Goal: Communication & Community: Answer question/provide support

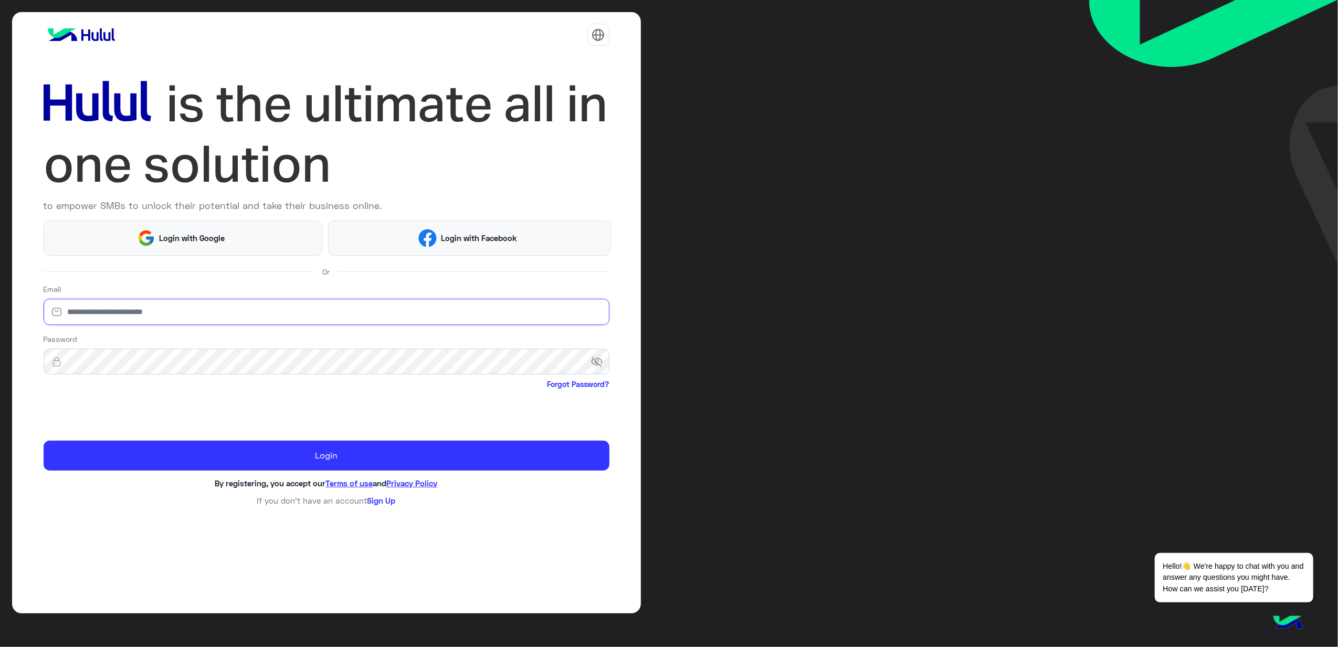
click at [255, 324] on input "email" at bounding box center [327, 312] width 566 height 26
type input "**********"
click at [597, 358] on span "visibility_off" at bounding box center [600, 361] width 19 height 19
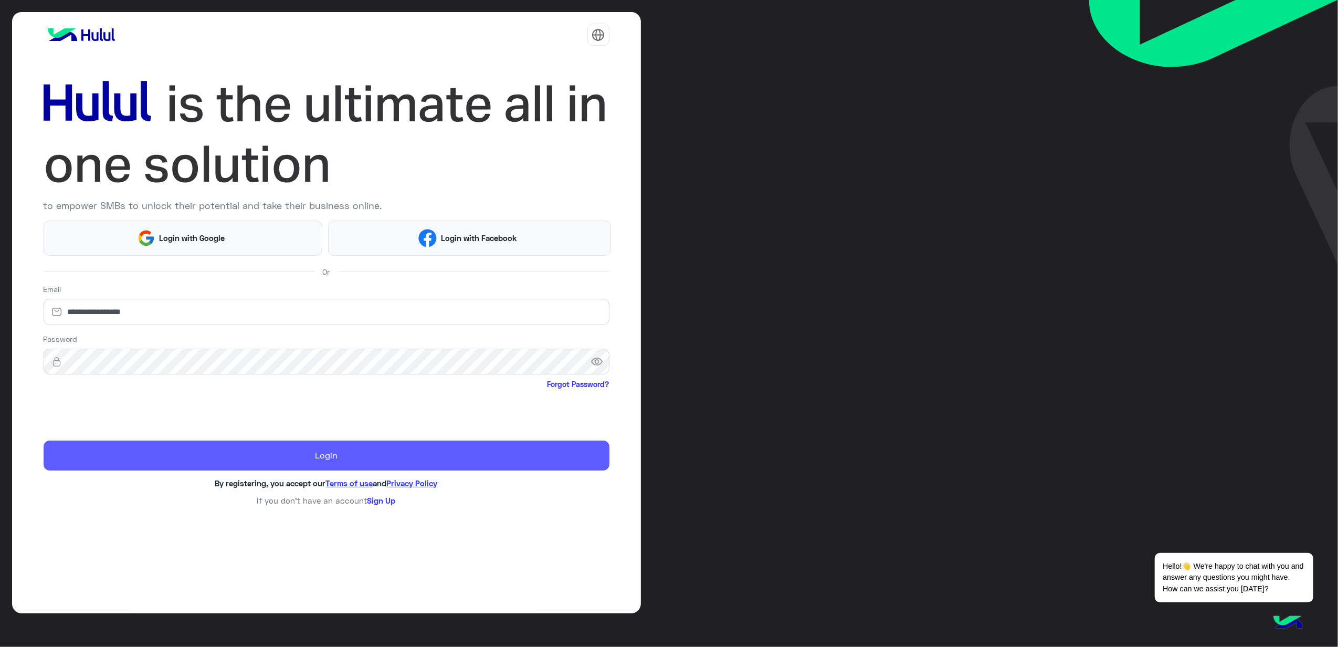
click at [298, 446] on button "Login" at bounding box center [327, 455] width 566 height 30
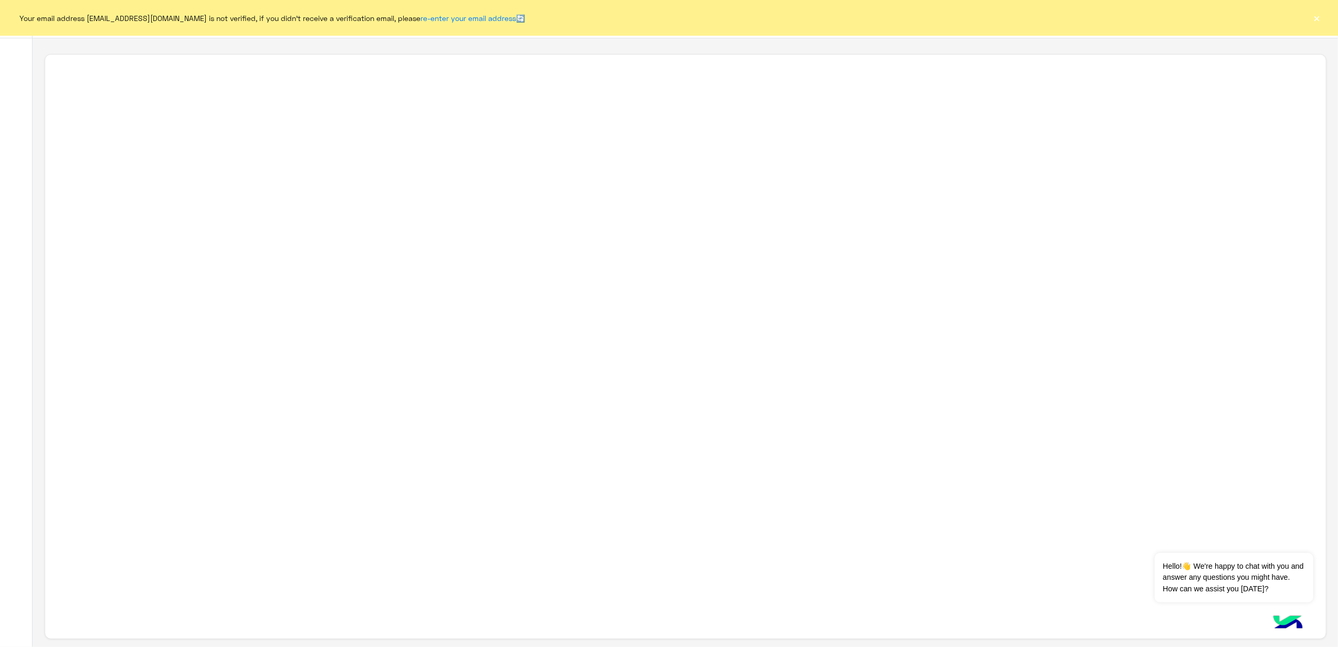
click at [1317, 21] on button "×" at bounding box center [1317, 18] width 11 height 11
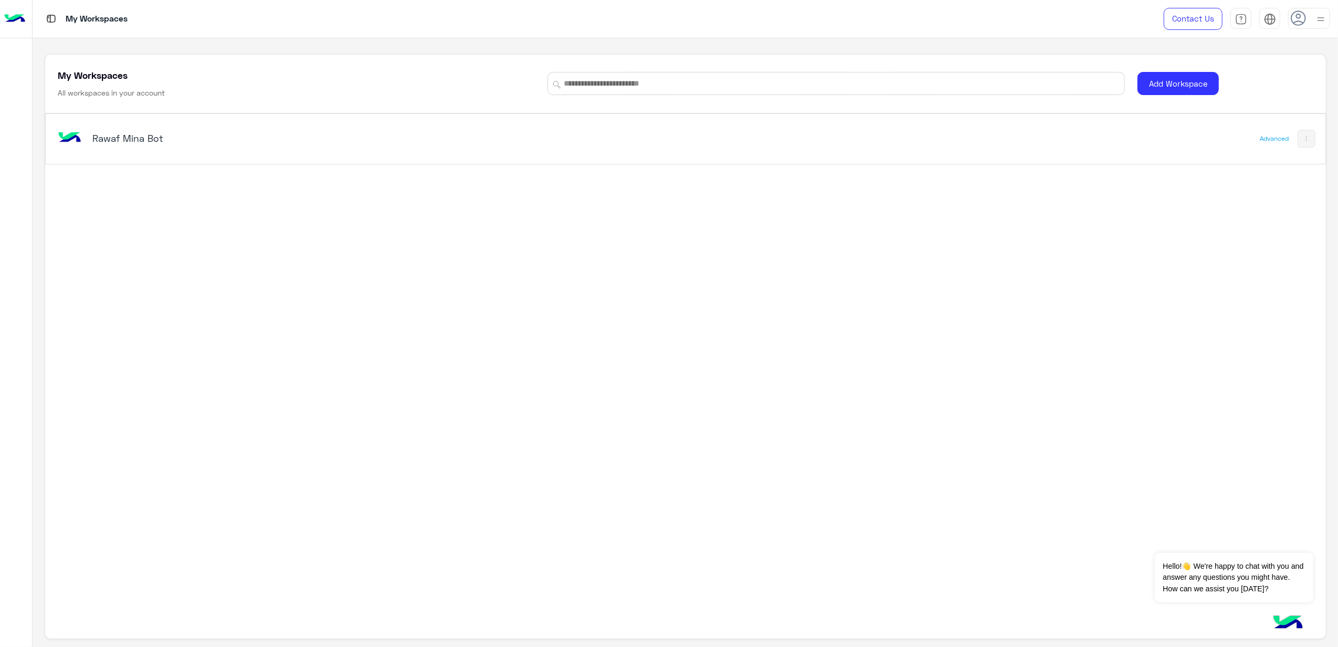
click at [163, 148] on div "Rawaf Mina Bot" at bounding box center [434, 139] width 756 height 30
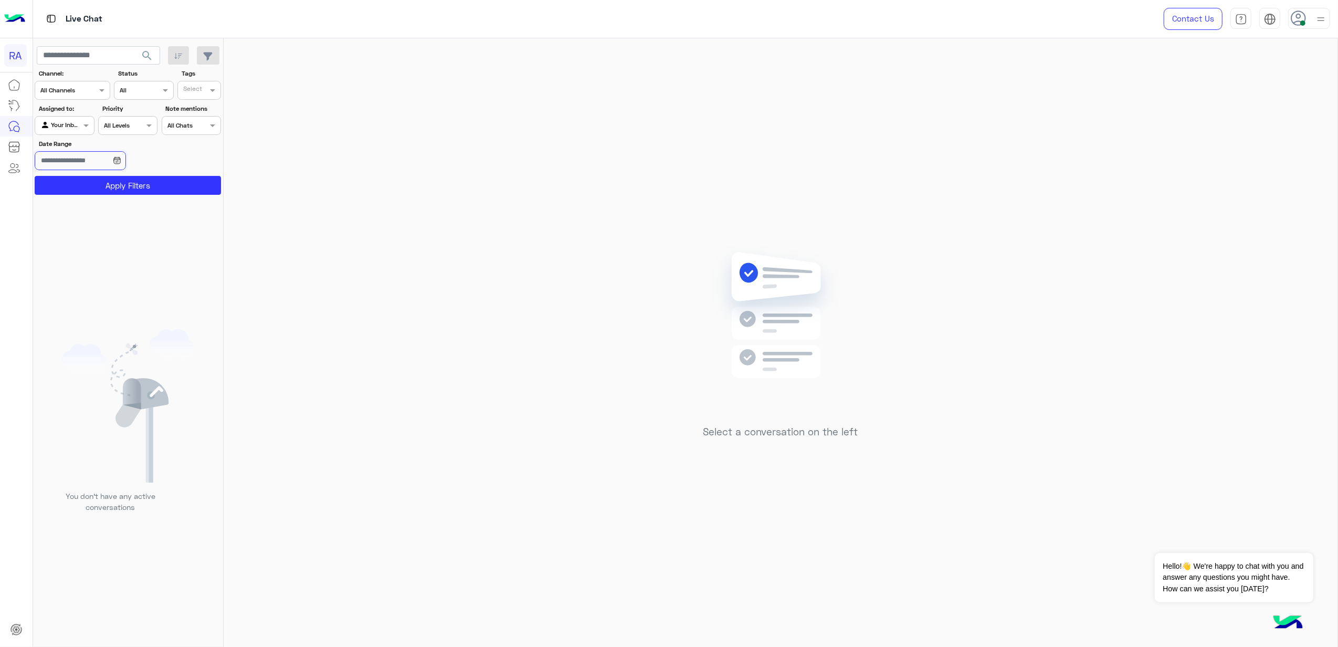
click at [118, 161] on input "Date Range" at bounding box center [80, 160] width 91 height 19
click at [76, 126] on div at bounding box center [64, 124] width 58 height 10
click at [72, 164] on b "Unassigned" at bounding box center [71, 166] width 40 height 9
click at [86, 184] on button "[DATE]" at bounding box center [79, 182] width 89 height 22
type input "**********"
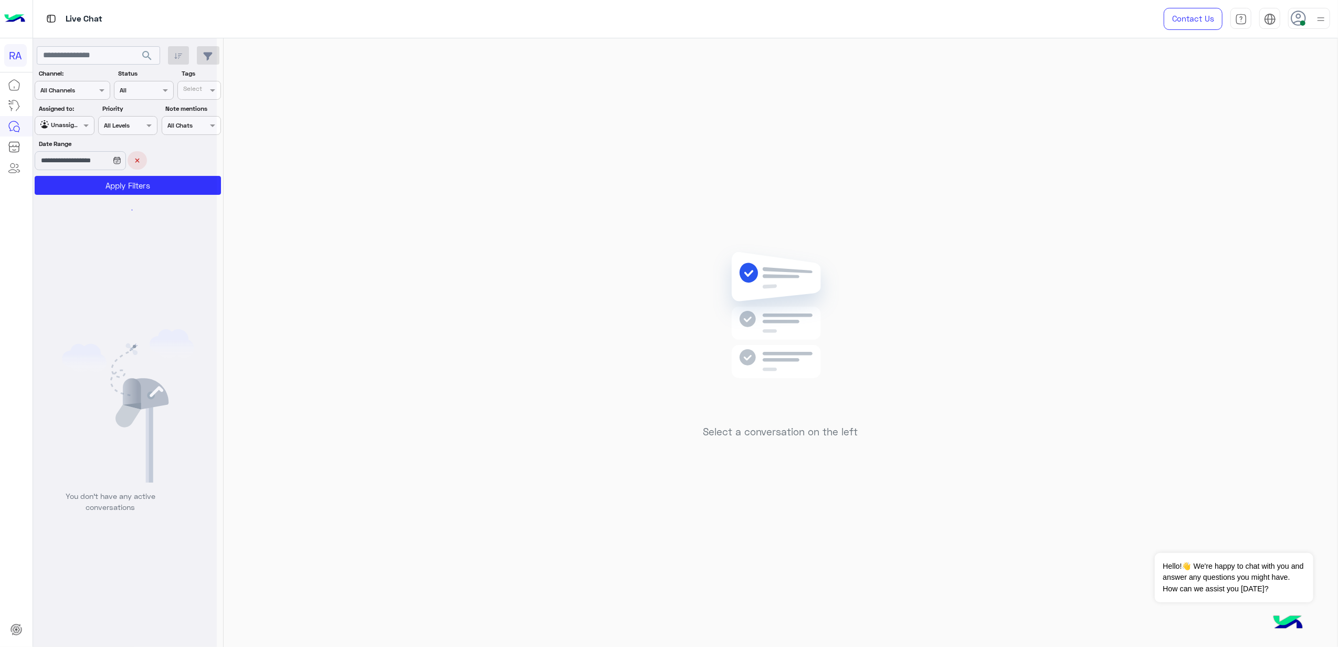
click at [86, 184] on div at bounding box center [125, 327] width 184 height 647
click at [147, 158] on div at bounding box center [125, 327] width 184 height 647
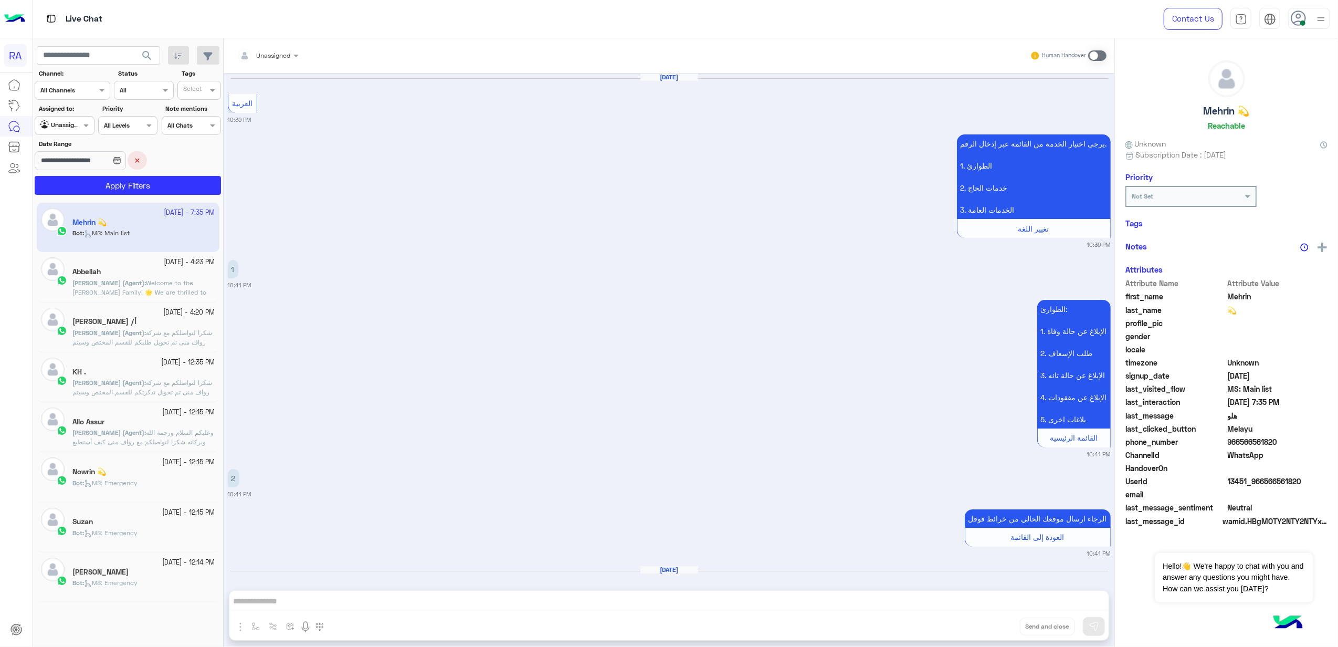
scroll to position [1916, 0]
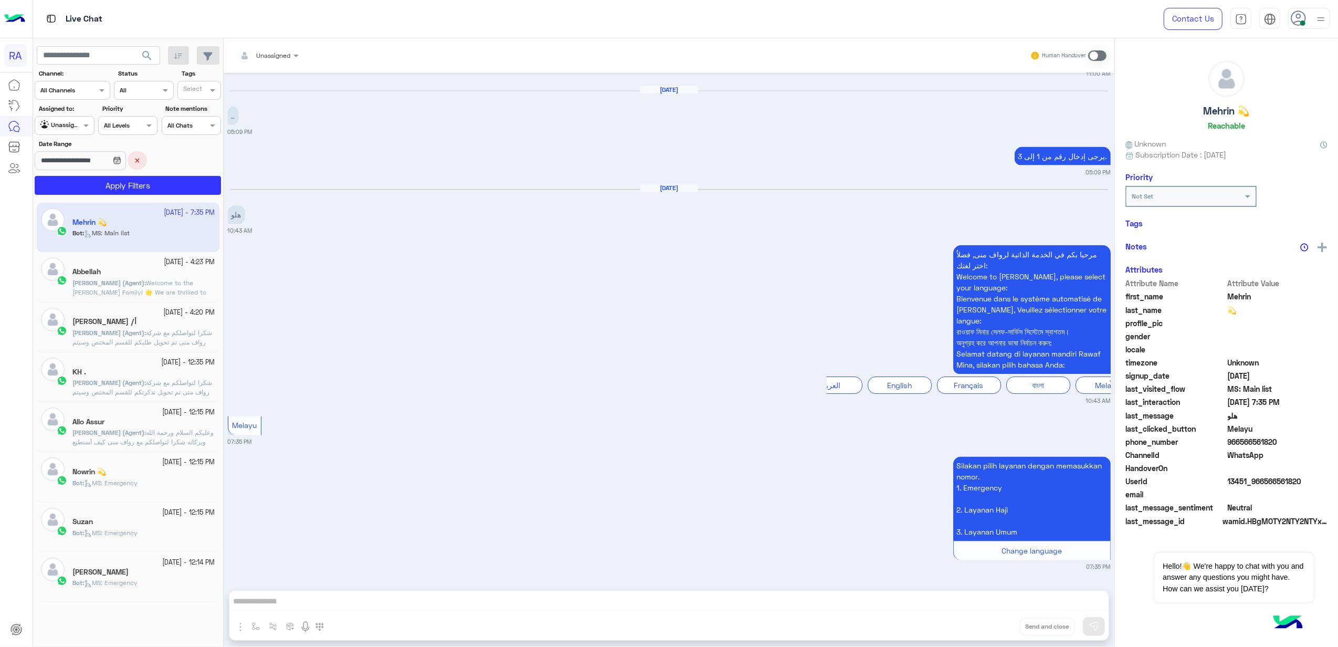
click at [143, 160] on button "×" at bounding box center [137, 160] width 19 height 18
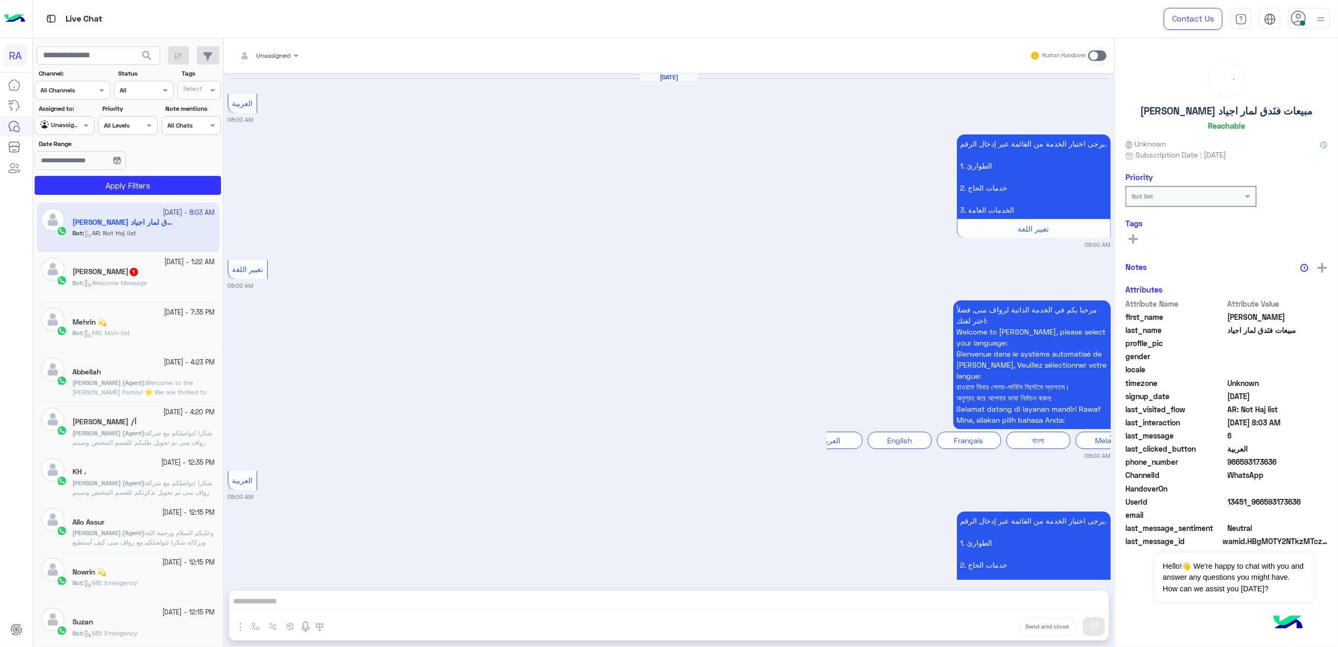
scroll to position [2846, 0]
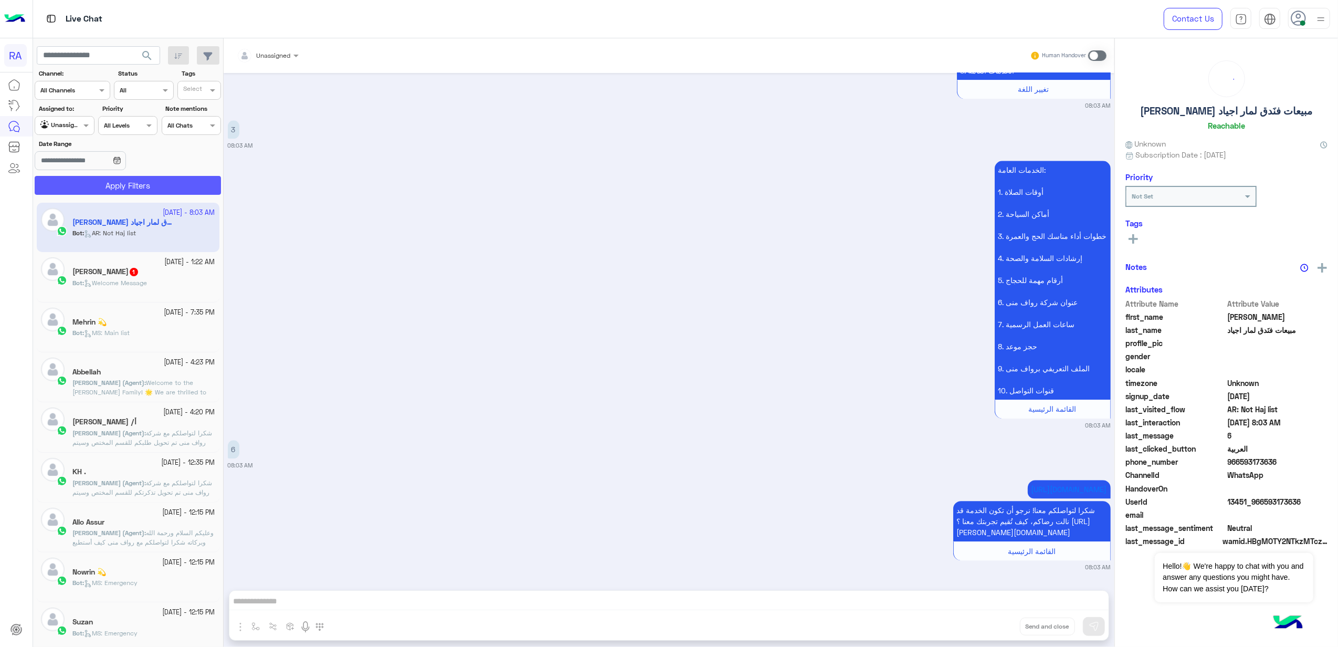
click at [145, 184] on button "Apply Filters" at bounding box center [128, 185] width 186 height 19
click at [129, 272] on div "Salman 1" at bounding box center [143, 272] width 143 height 11
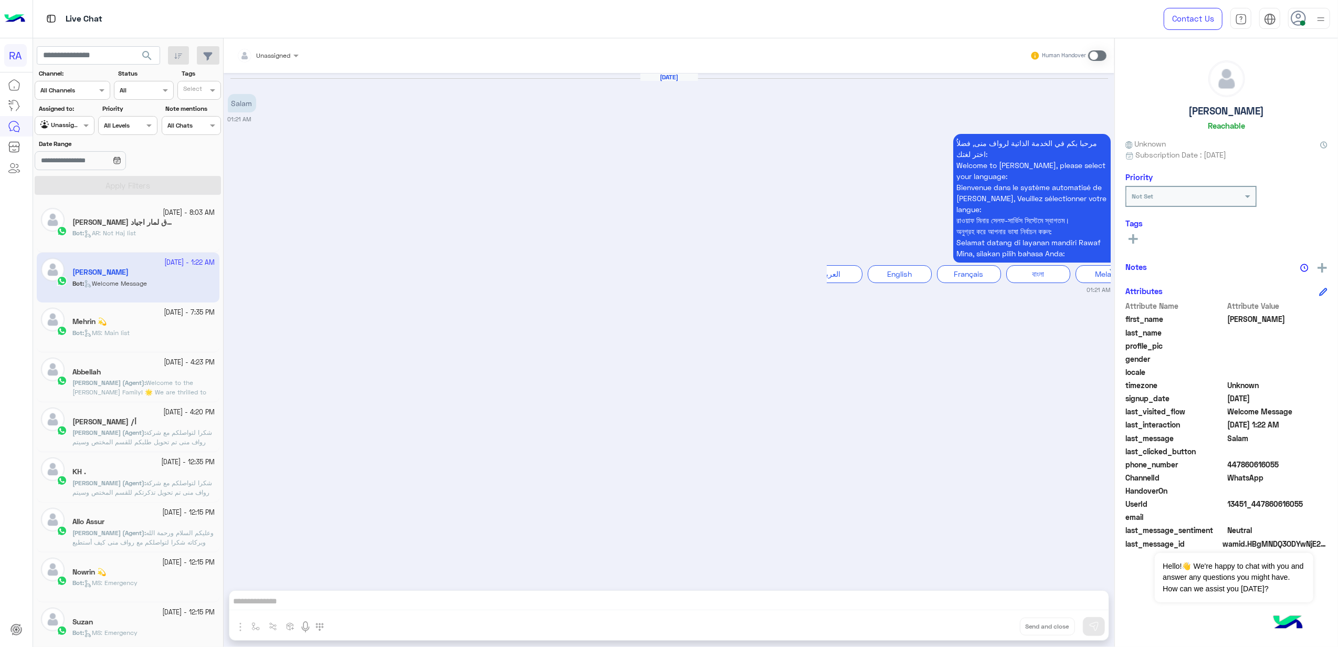
drag, startPoint x: 326, startPoint y: 148, endPoint x: 264, endPoint y: 95, distance: 81.5
click at [328, 148] on div "مرحبا بكم في الخدمة الذاتية لرواف منى, فضلاُ اختر لغتك: Welcome to [PERSON_NAME…" at bounding box center [669, 212] width 883 height 163
click at [1095, 54] on span at bounding box center [1097, 55] width 18 height 11
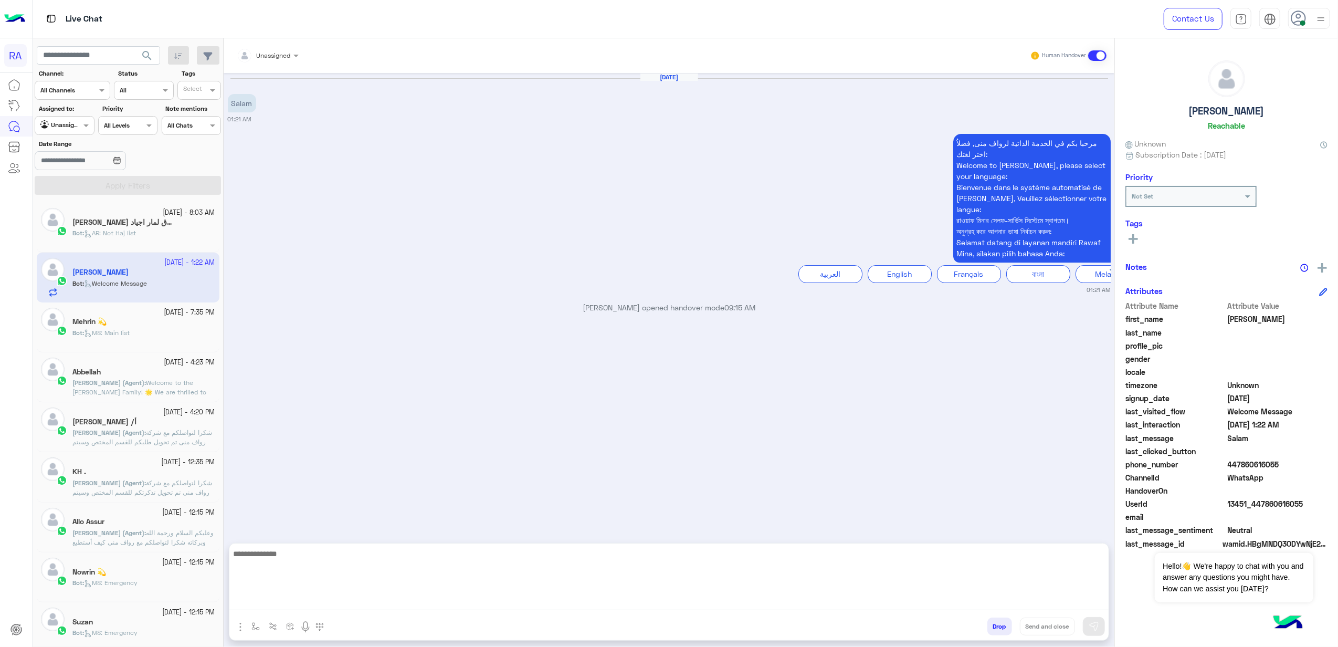
click at [495, 603] on textarea at bounding box center [668, 578] width 879 height 63
paste textarea "**********"
type textarea "**********"
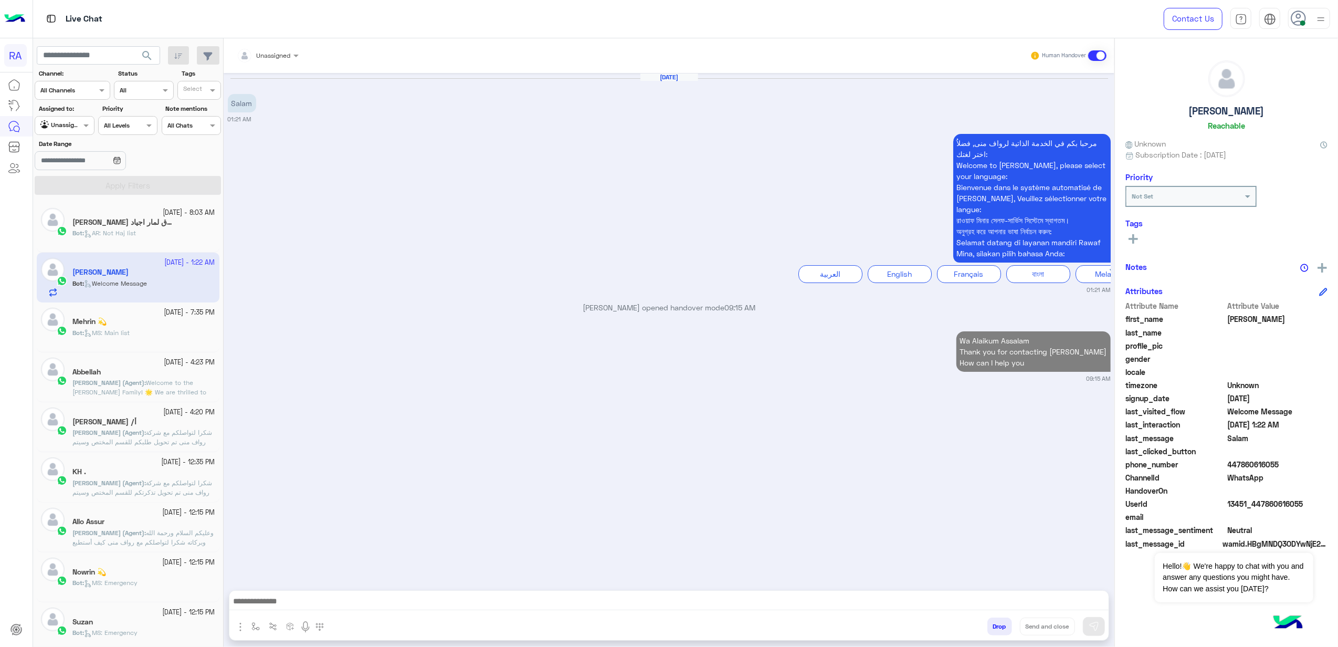
click at [116, 211] on div "[DATE] - 8:03 AM" at bounding box center [143, 213] width 143 height 10
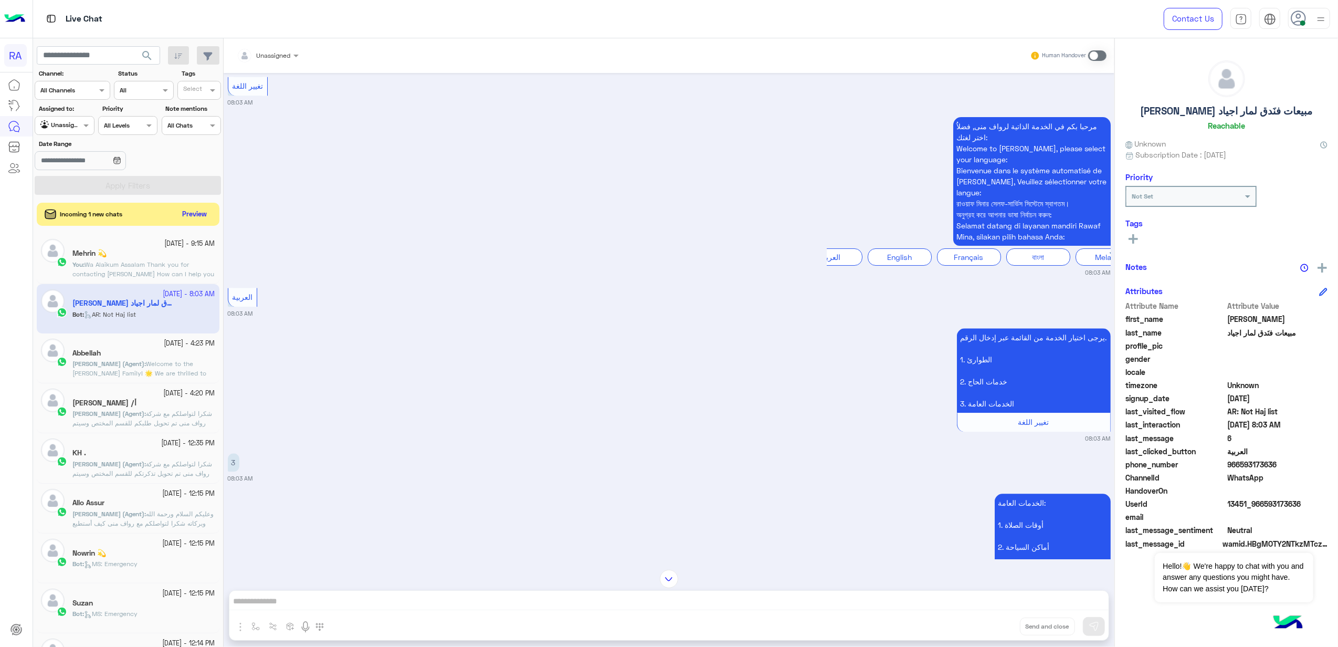
scroll to position [2355, 0]
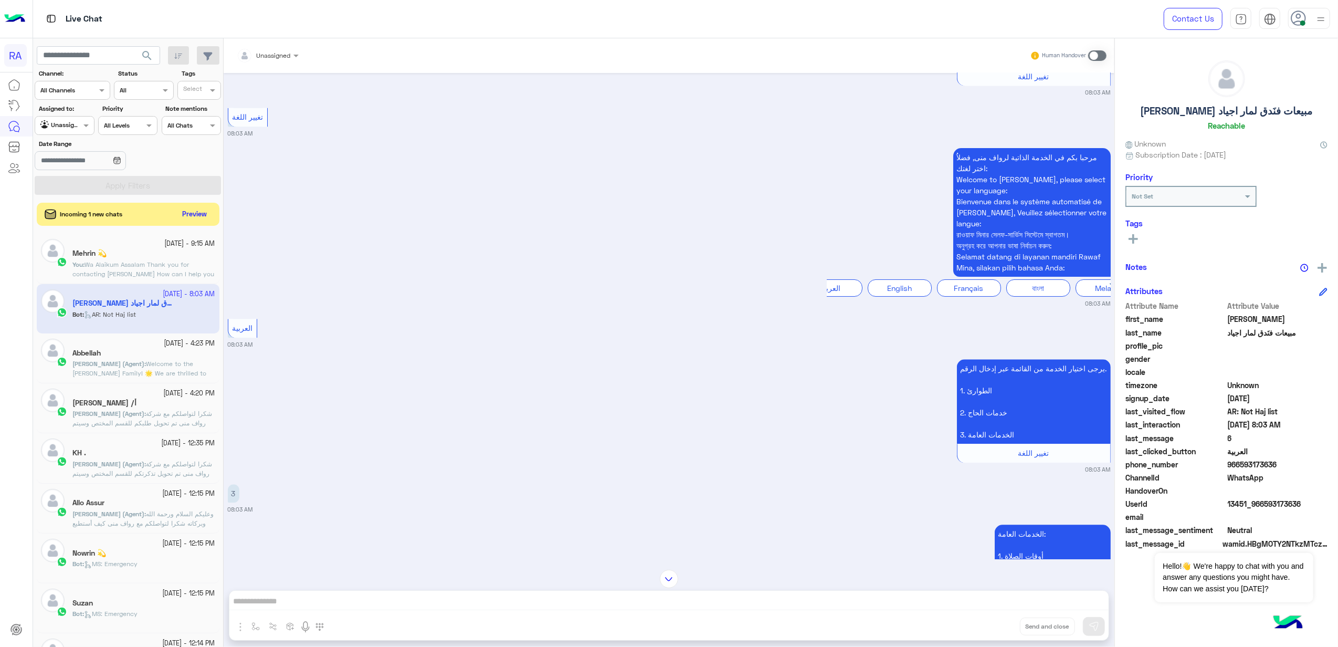
click at [91, 259] on div "Mehrin 💫" at bounding box center [143, 254] width 143 height 11
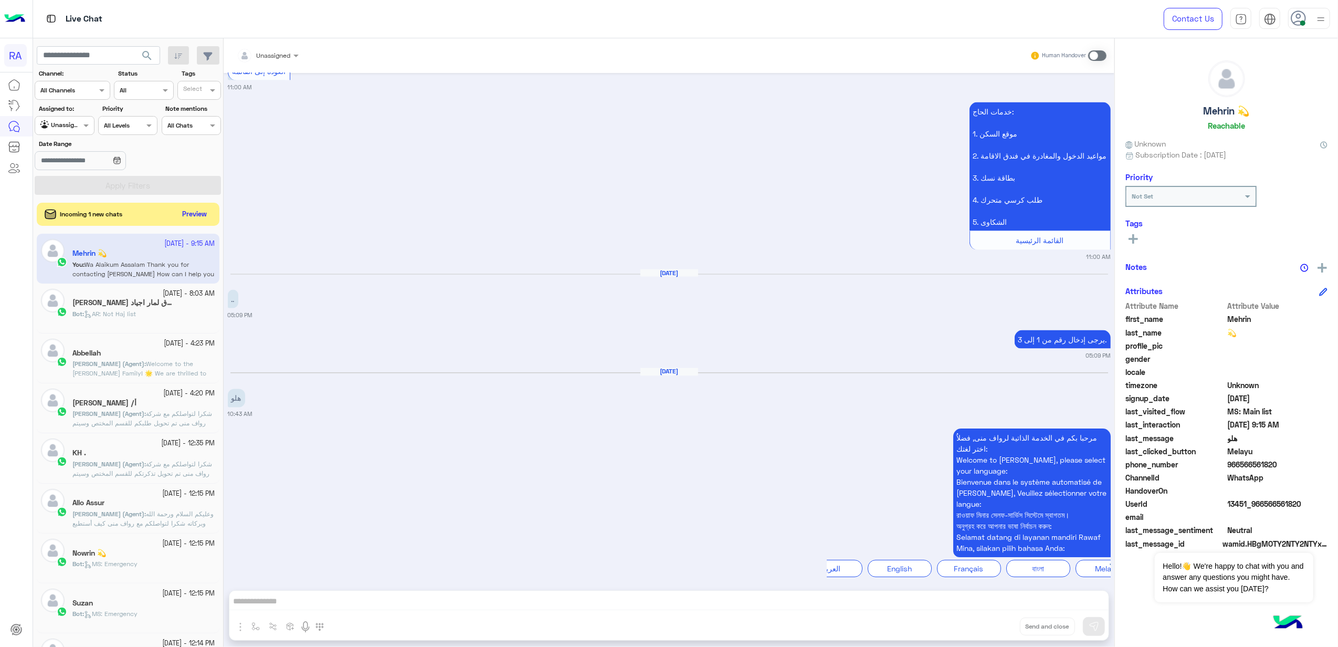
scroll to position [1916, 0]
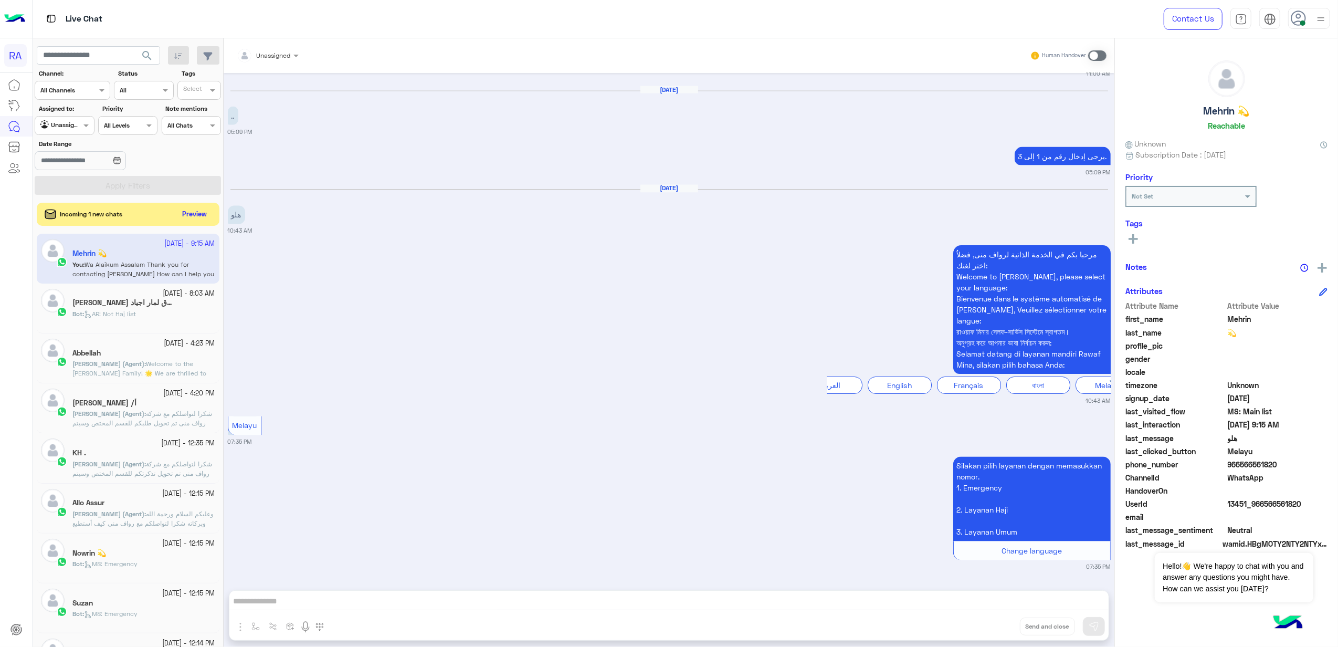
click at [153, 271] on app-inbox-user "[DATE] - 9:15 AM Mehrin 💫 You : [PERSON_NAME] Thank you for contacting [PERSON_…" at bounding box center [128, 258] width 183 height 49
click at [186, 218] on button "Preview" at bounding box center [195, 214] width 33 height 14
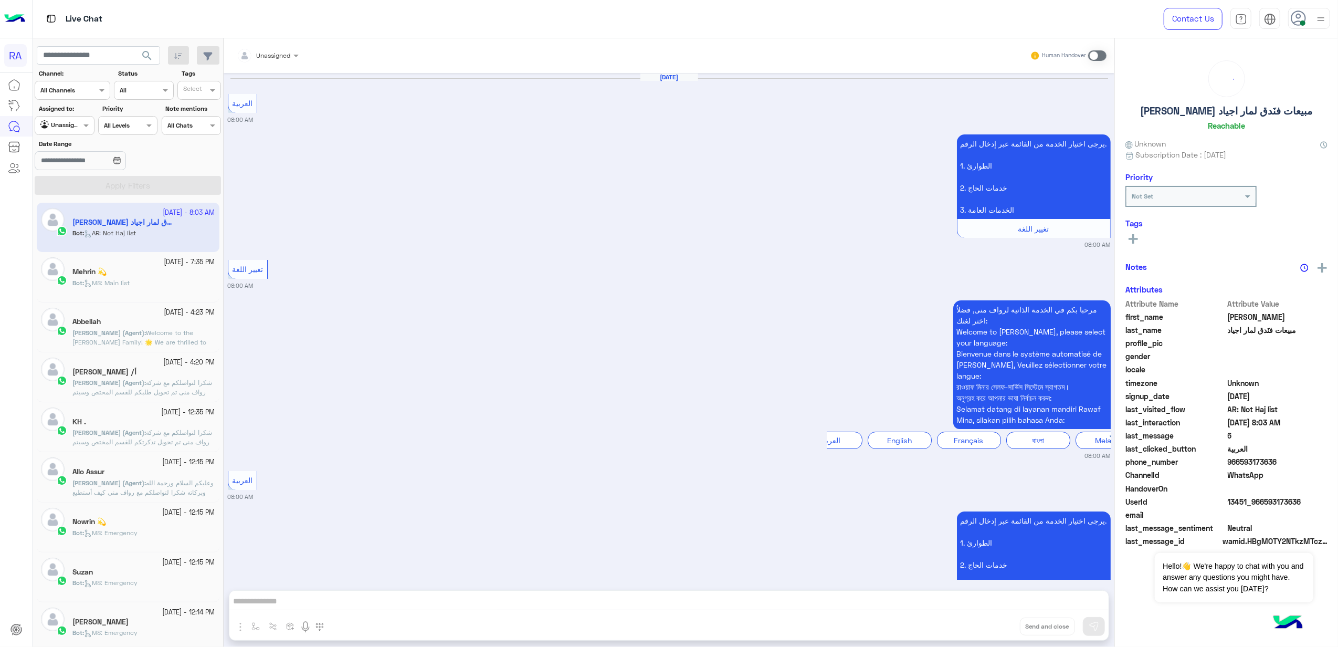
scroll to position [2846, 0]
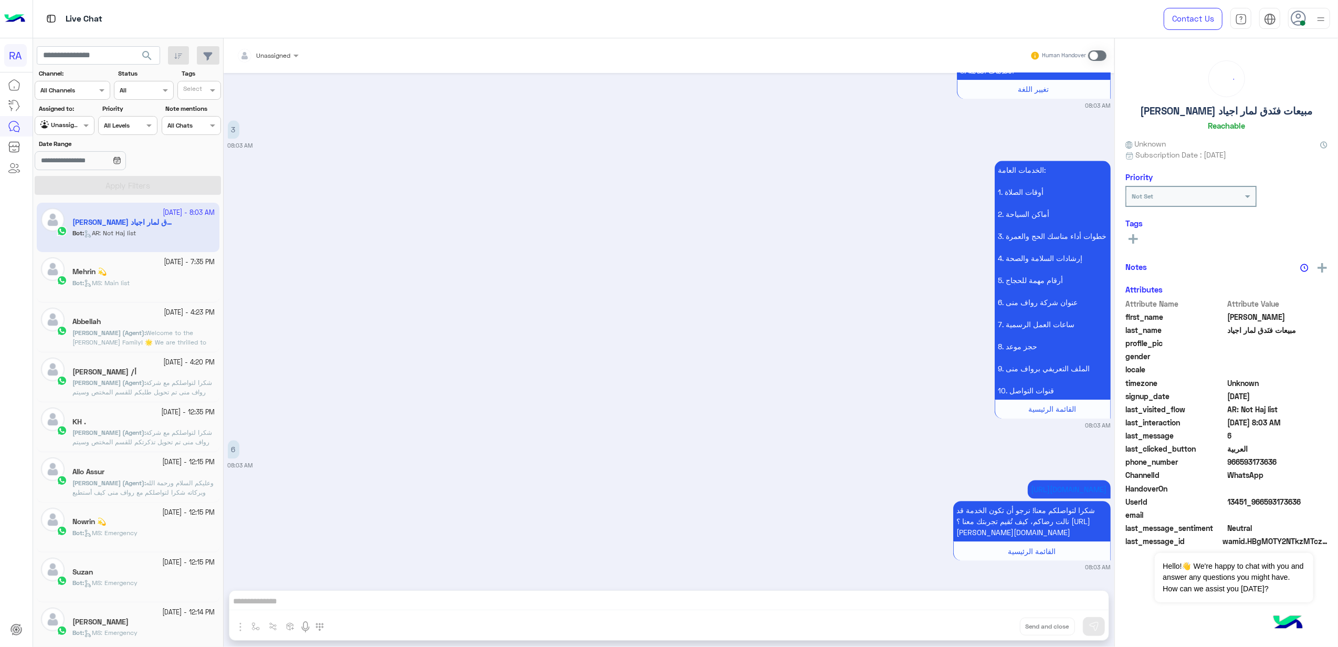
click at [132, 246] on app-inbox-user "[DATE] - 8:03 AM [PERSON_NAME] مبيعات فنَدق لمار اجياد Bot : AR: Not Haj list" at bounding box center [128, 227] width 183 height 49
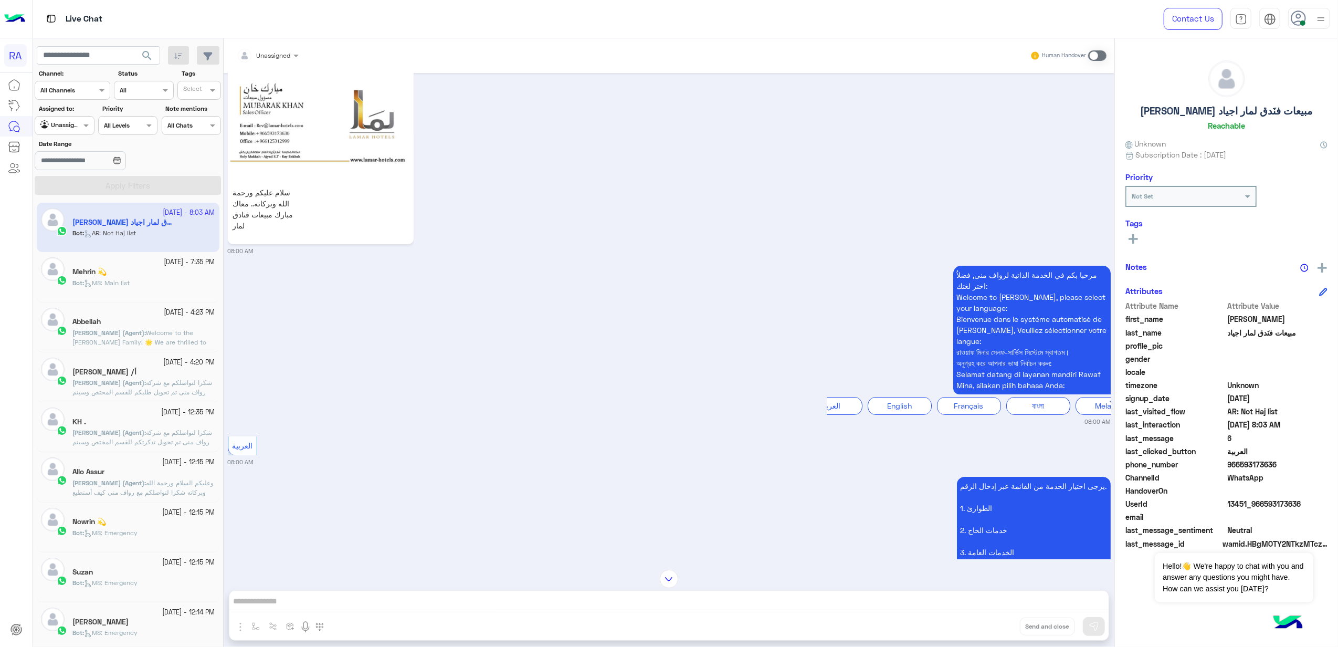
scroll to position [0, 0]
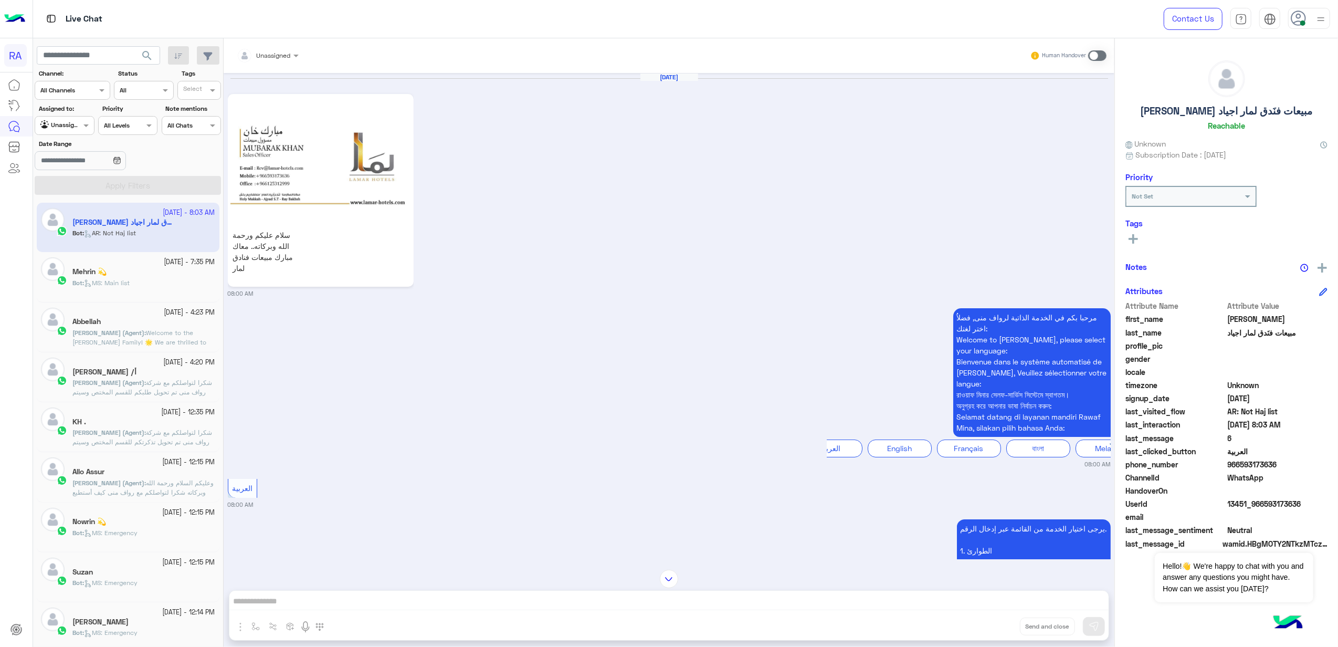
click at [1101, 57] on span at bounding box center [1097, 55] width 18 height 11
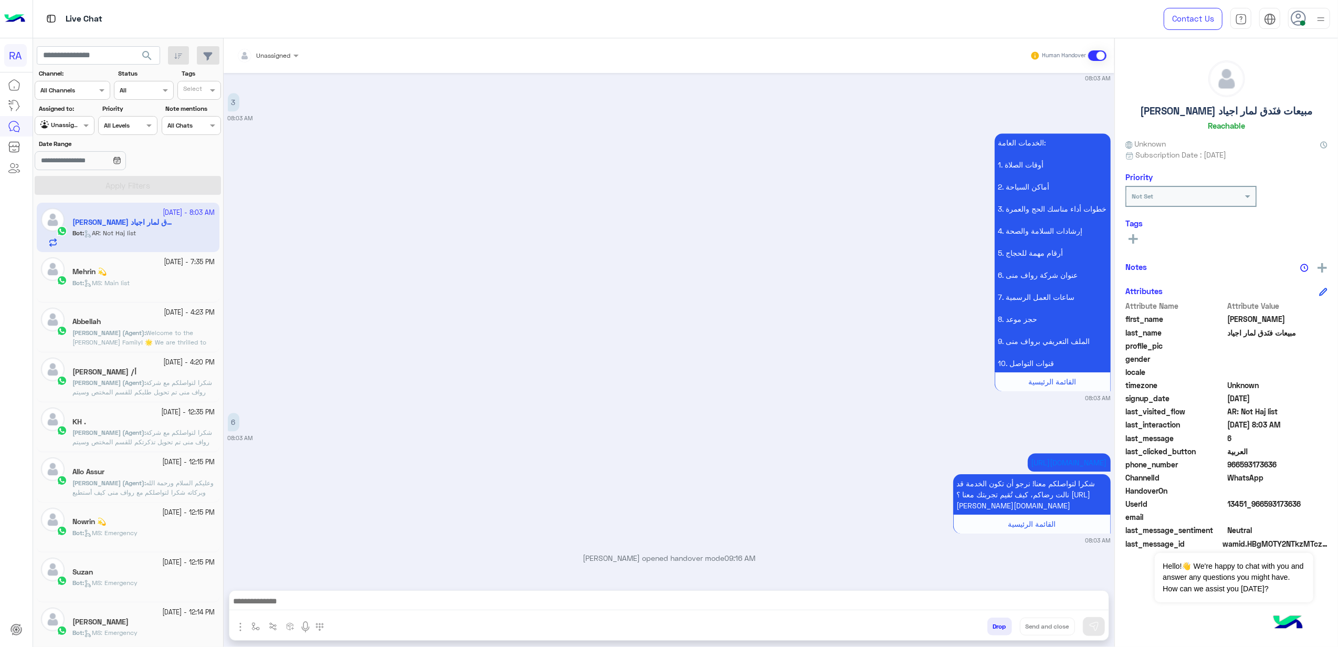
click at [757, 588] on div "Unassigned Human Handover [DATE] سلام عليكم ورحمة الله وبركاته.. [PERSON_NAME] …" at bounding box center [669, 344] width 891 height 613
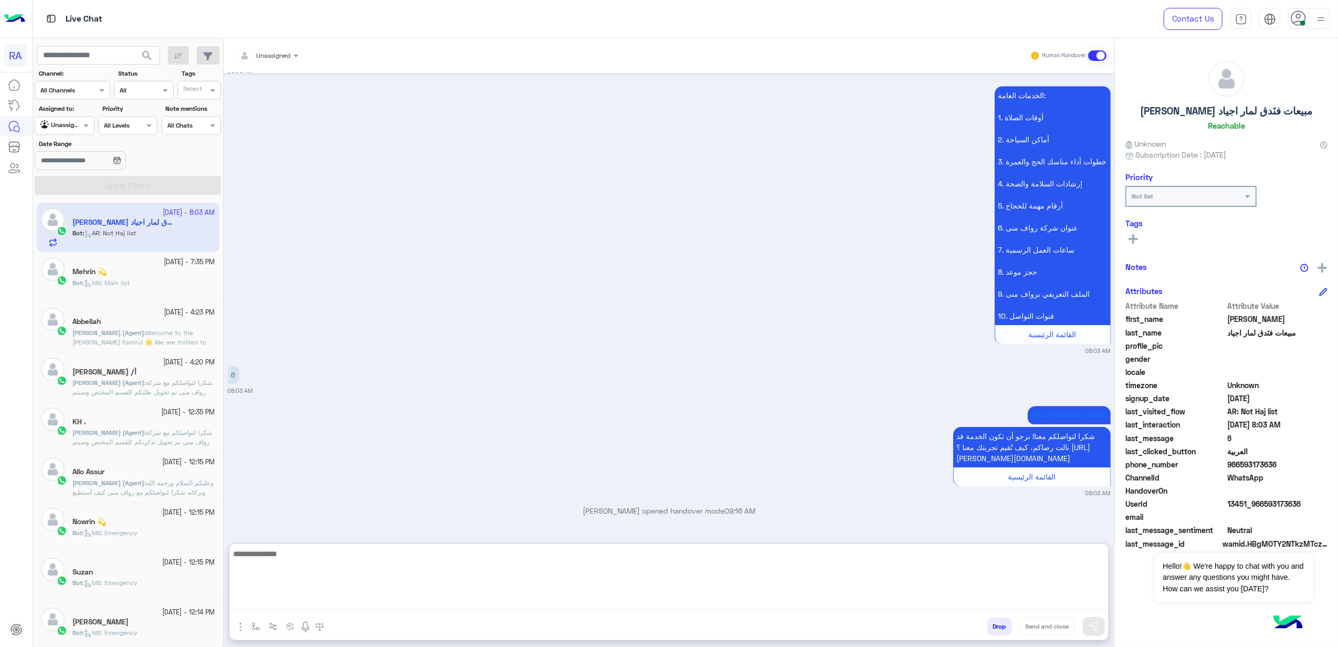
click at [759, 607] on textarea at bounding box center [668, 578] width 879 height 63
paste textarea "**********"
drag, startPoint x: 817, startPoint y: 551, endPoint x: 1072, endPoint y: 580, distance: 255.7
click at [1072, 580] on textarea "**********" at bounding box center [668, 578] width 879 height 63
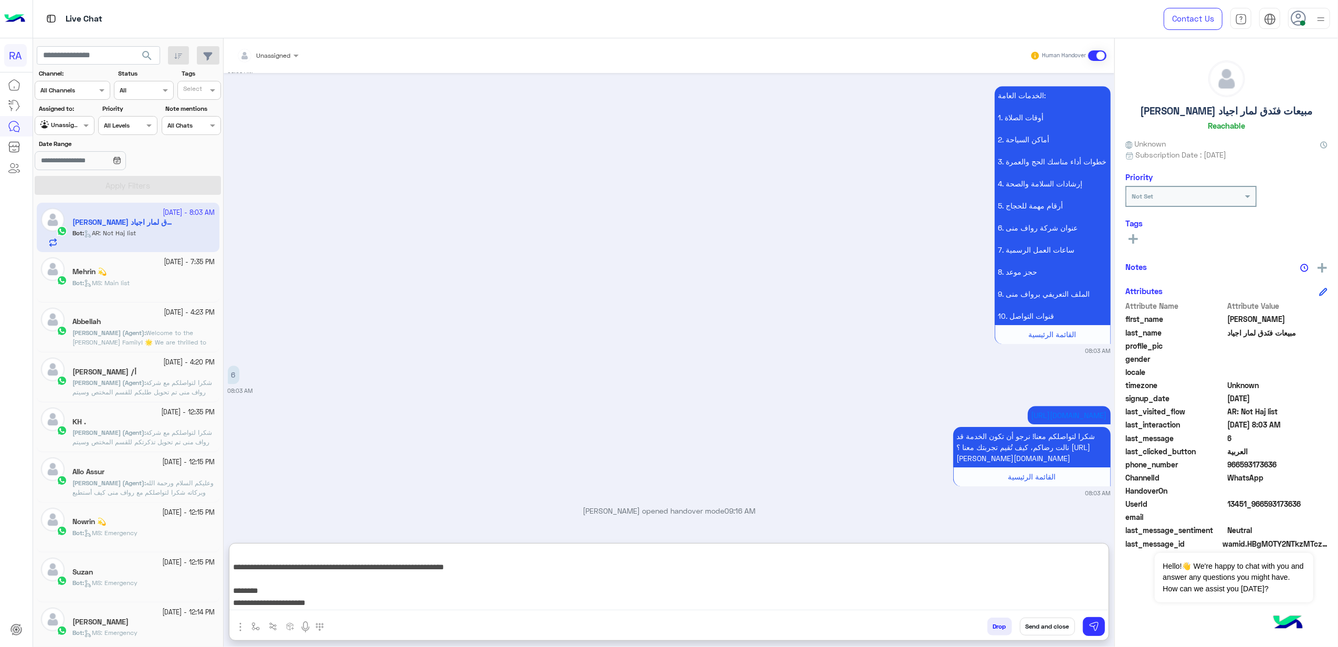
scroll to position [22, 0]
drag, startPoint x: 986, startPoint y: 597, endPoint x: 1151, endPoint y: 564, distance: 168.7
click at [1151, 564] on mat-drawer-container "Unassigned Human Handover [DATE] سلام عليكم ورحمة الله وبركاته.. [PERSON_NAME] …" at bounding box center [781, 344] width 1115 height 613
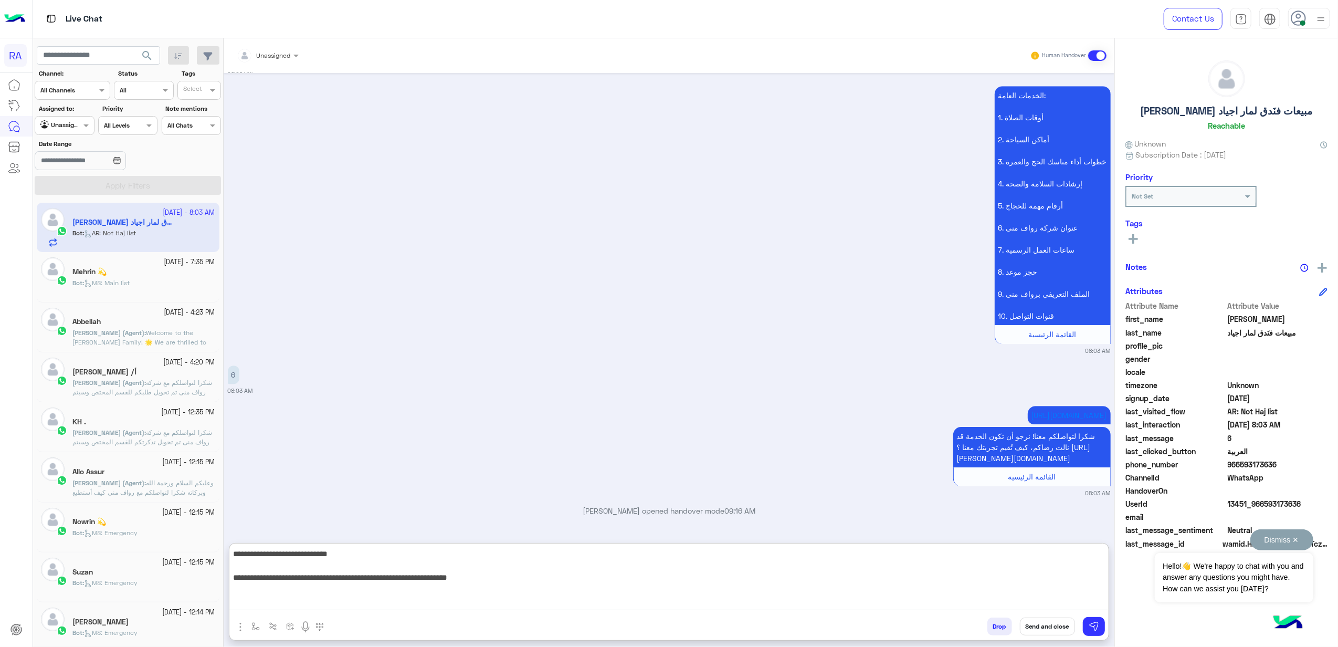
scroll to position [0, 0]
type textarea "**********"
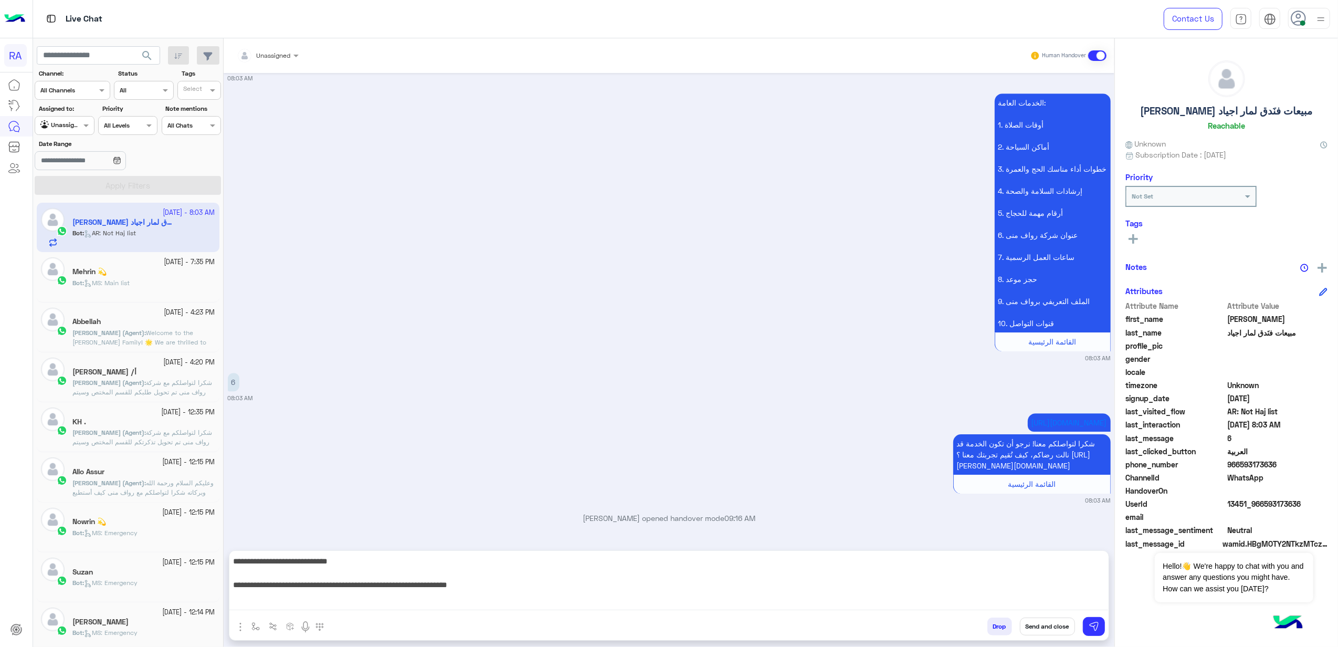
click at [1044, 629] on button "Send and close" at bounding box center [1047, 626] width 55 height 18
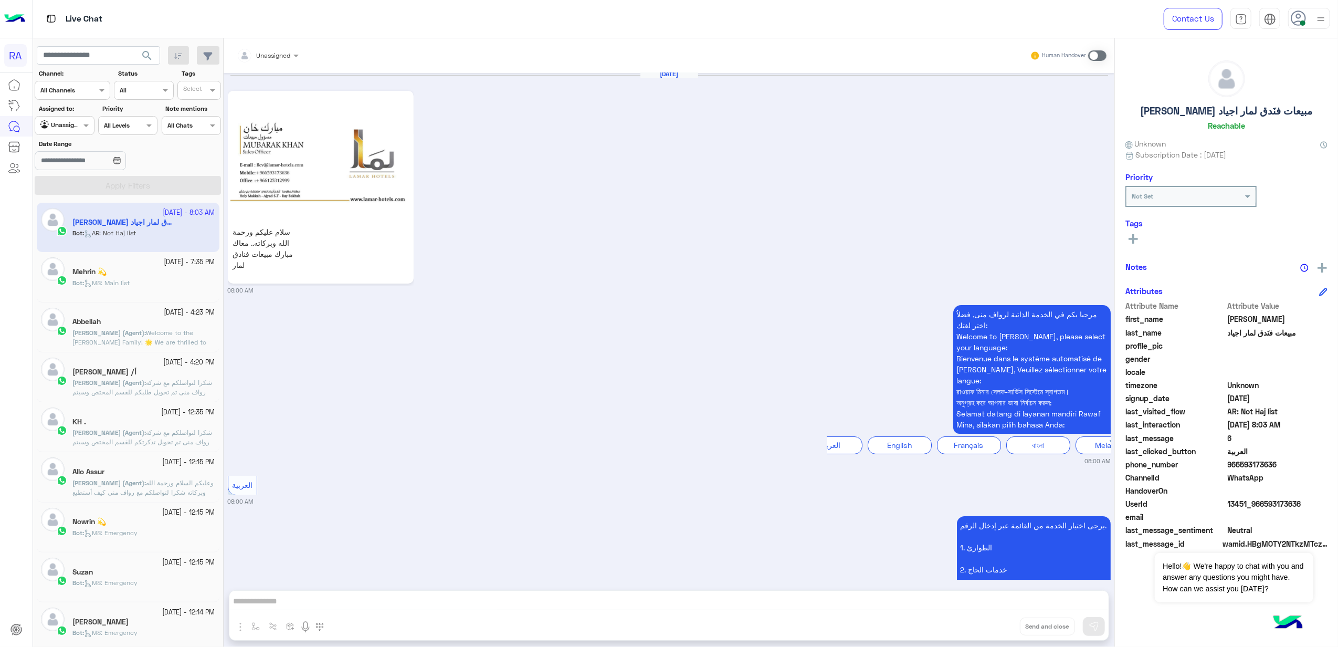
scroll to position [3388, 0]
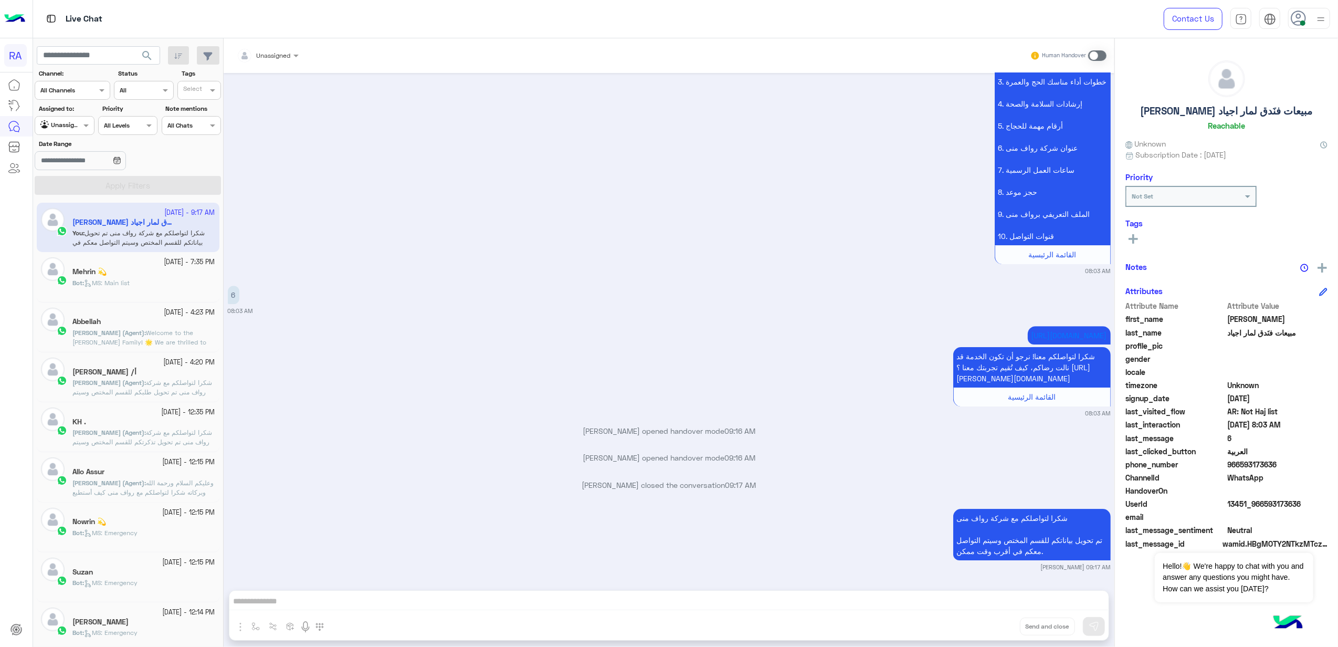
click at [78, 127] on div at bounding box center [64, 124] width 58 height 10
click at [66, 186] on b "Your Inbox" at bounding box center [69, 186] width 37 height 9
click at [70, 179] on button "Apply Filters" at bounding box center [128, 185] width 186 height 19
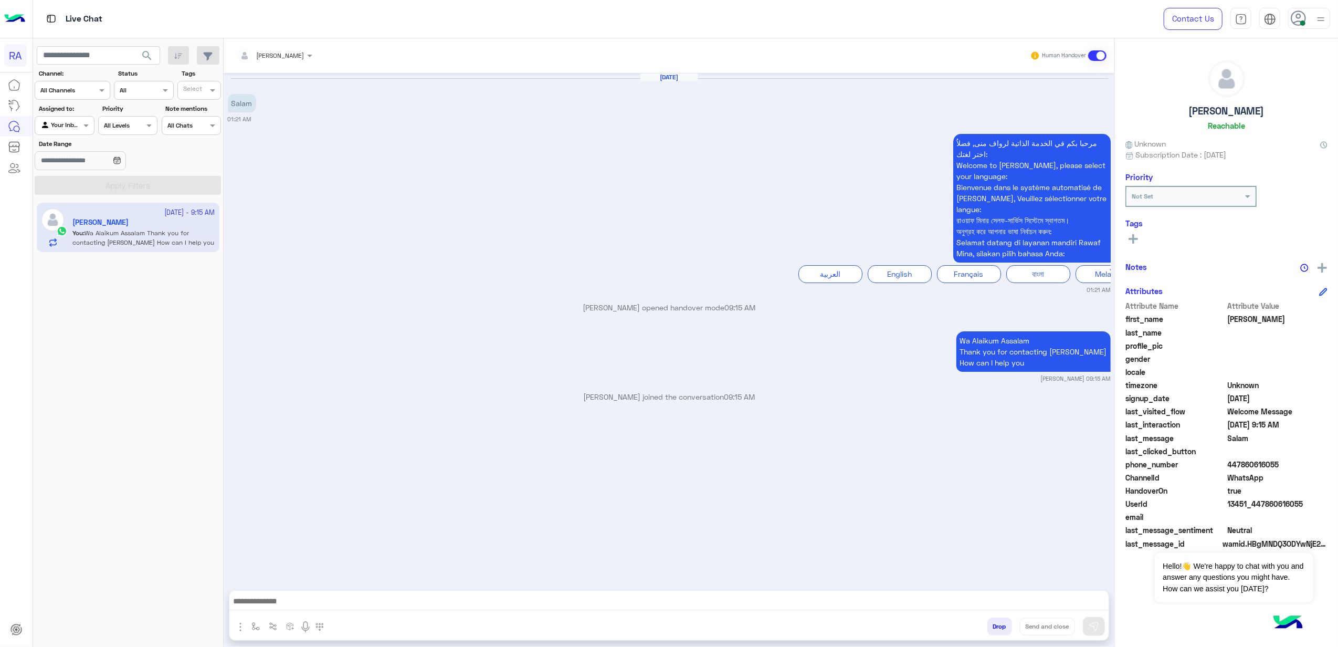
click at [712, 601] on textarea at bounding box center [668, 602] width 879 height 16
